Goal: Task Accomplishment & Management: Use online tool/utility

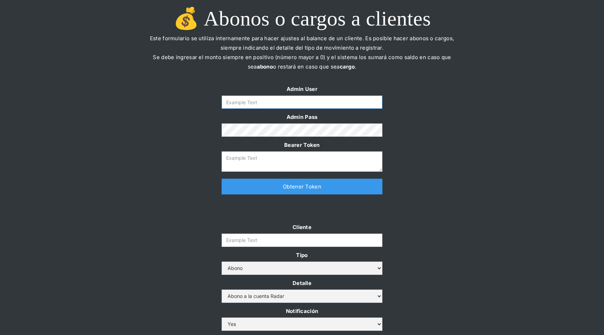
click at [245, 97] on input "Form" at bounding box center [302, 101] width 161 height 13
type input "[EMAIL_ADDRESS][DOMAIN_NAME]"
click at [288, 184] on link "Obtener Token" at bounding box center [302, 187] width 161 height 16
type textarea "[SECURITY_DATA]"
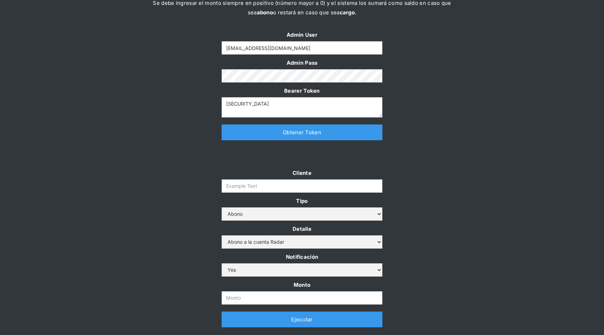
scroll to position [67, 0]
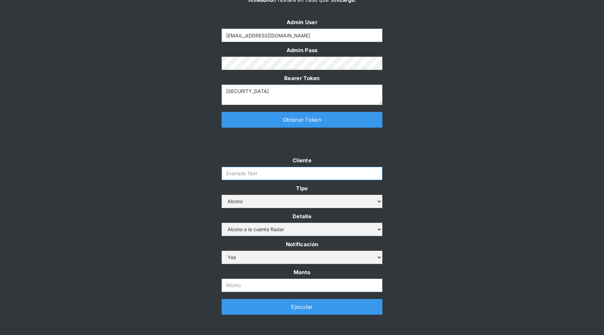
click at [232, 168] on input "Cliente" at bounding box center [302, 173] width 161 height 13
type input "prontopaga"
click at [240, 287] on input "Monto" at bounding box center [302, 284] width 161 height 13
type input "500.000.000"
click at [296, 305] on link "Ejecutar" at bounding box center [302, 307] width 161 height 16
